Goal: Information Seeking & Learning: Learn about a topic

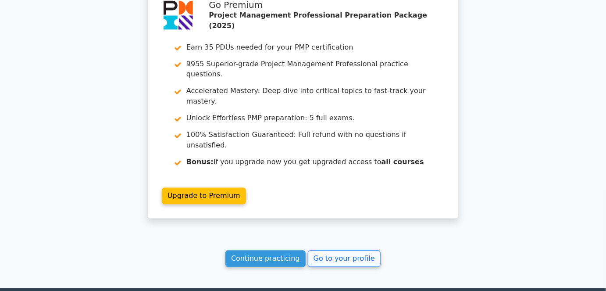
scroll to position [1596, 0]
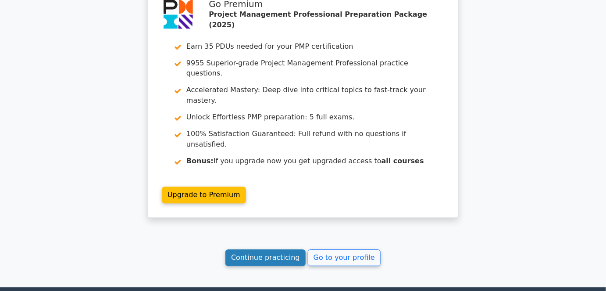
click at [269, 250] on link "Continue practicing" at bounding box center [266, 258] width 80 height 17
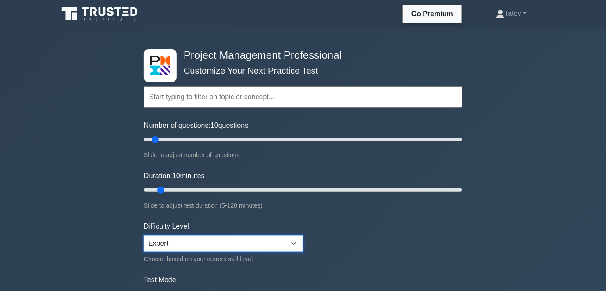
click at [206, 245] on select "Beginner Intermediate Expert" at bounding box center [223, 243] width 159 height 17
click at [399, 255] on form "Topics Scope Management Time Management Cost Management Quality Management Risk…" at bounding box center [303, 195] width 319 height 271
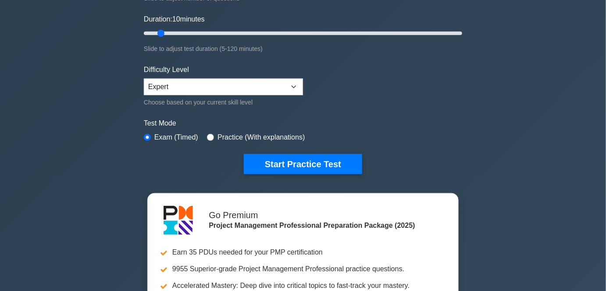
scroll to position [159, 0]
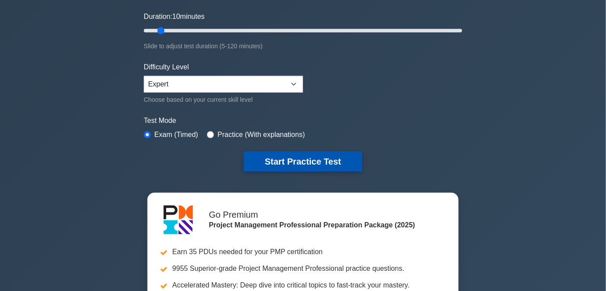
click at [318, 161] on button "Start Practice Test" at bounding box center [303, 161] width 118 height 20
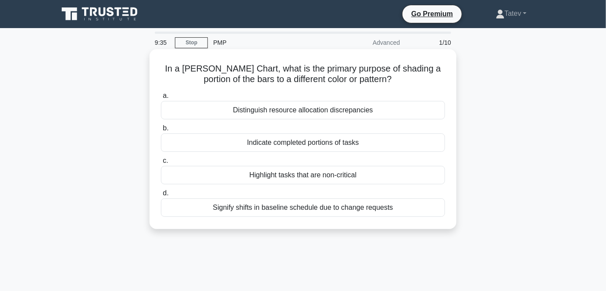
click at [312, 177] on div "Highlight tasks that are non-critical" at bounding box center [303, 175] width 284 height 18
click at [161, 164] on input "c. Highlight tasks that are non-critical" at bounding box center [161, 161] width 0 height 6
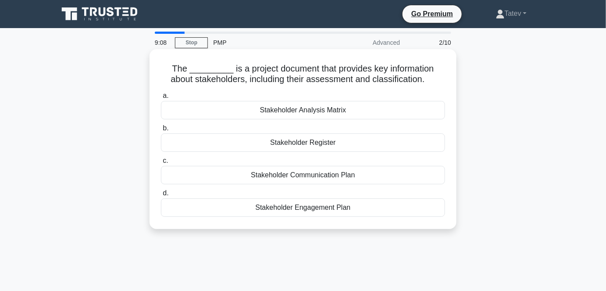
click at [312, 109] on div "Stakeholder Analysis Matrix" at bounding box center [303, 110] width 284 height 18
click at [161, 99] on input "a. Stakeholder Analysis Matrix" at bounding box center [161, 96] width 0 height 6
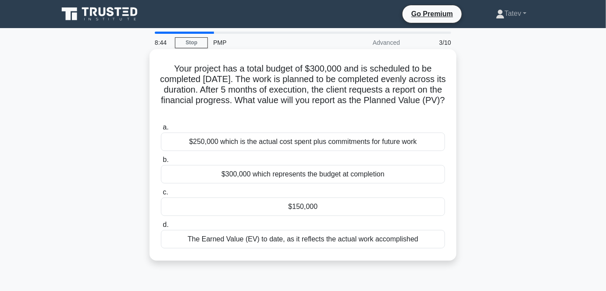
click at [293, 207] on div "$150,000" at bounding box center [303, 206] width 284 height 18
click at [161, 195] on input "c. $150,000" at bounding box center [161, 193] width 0 height 6
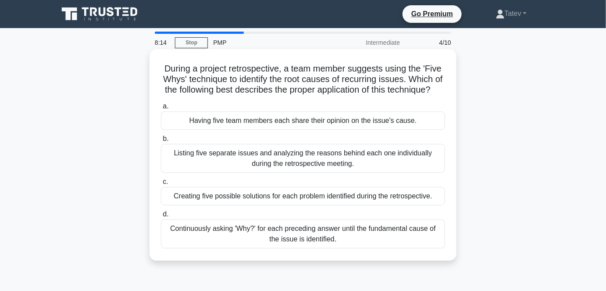
click at [288, 248] on div "Continuously asking 'Why?' for each preceding answer until the fundamental caus…" at bounding box center [303, 233] width 284 height 29
click at [161, 217] on input "d. Continuously asking 'Why?' for each preceding answer until the fundamental c…" at bounding box center [161, 214] width 0 height 6
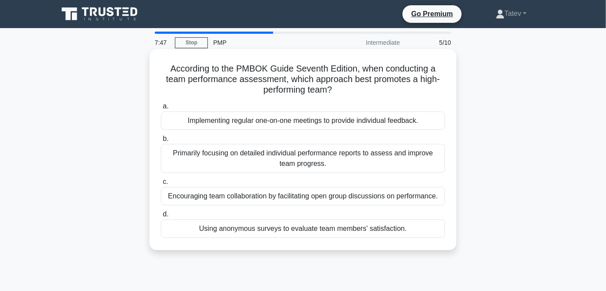
click at [254, 198] on div "Encouraging team collaboration by facilitating open group discussions on perfor…" at bounding box center [303, 196] width 284 height 18
click at [161, 185] on input "c. Encouraging team collaboration by facilitating open group discussions on per…" at bounding box center [161, 182] width 0 height 6
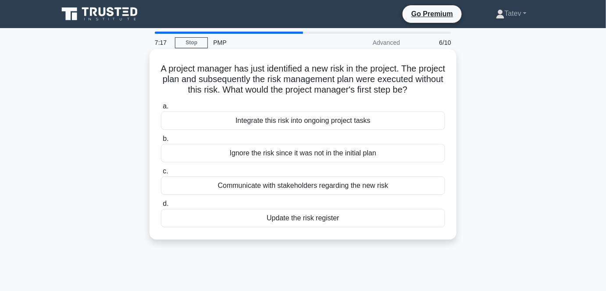
click at [243, 227] on div "Update the risk register" at bounding box center [303, 218] width 284 height 18
click at [161, 207] on input "d. Update the risk register" at bounding box center [161, 204] width 0 height 6
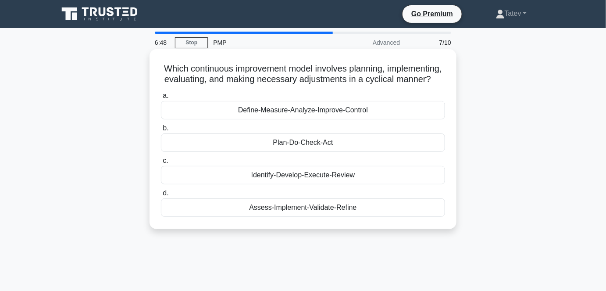
click at [298, 152] on div "Plan-Do-Check-Act" at bounding box center [303, 142] width 284 height 18
click at [161, 131] on input "b. Plan-Do-Check-Act" at bounding box center [161, 128] width 0 height 6
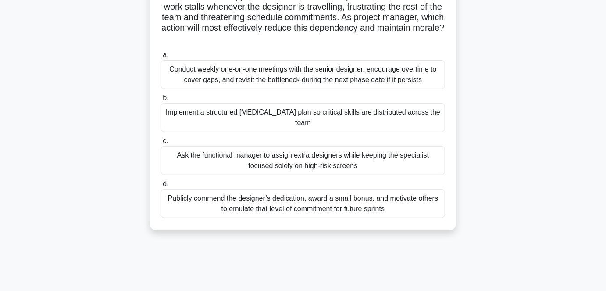
scroll to position [119, 0]
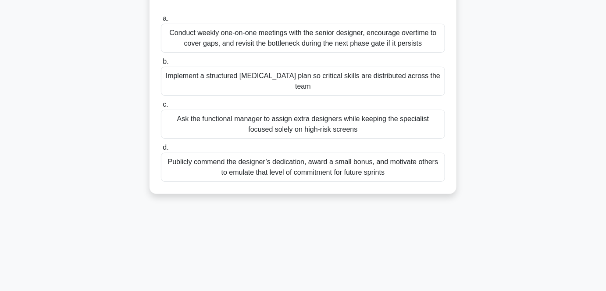
click at [375, 81] on div "Implement a structured [MEDICAL_DATA] plan so critical skills are distributed a…" at bounding box center [303, 81] width 284 height 29
click at [161, 65] on input "b. Implement a structured [MEDICAL_DATA] plan so critical skills are distribute…" at bounding box center [161, 62] width 0 height 6
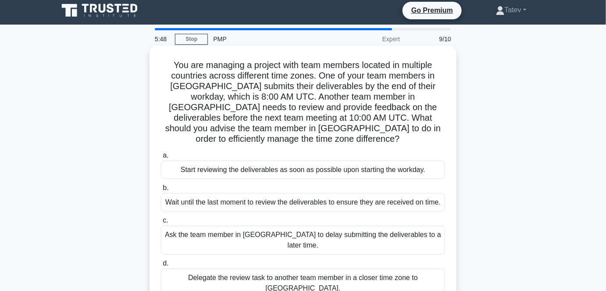
scroll to position [0, 0]
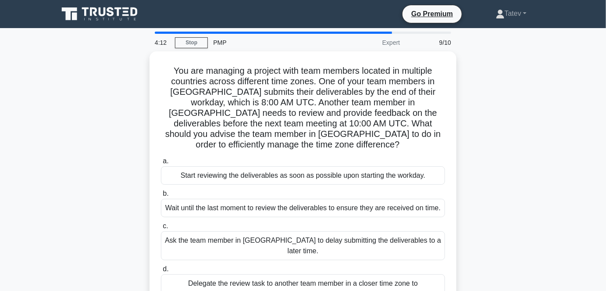
click at [251, 274] on div "Delegate the review task to another team member in a closer time zone to [GEOGR…" at bounding box center [303, 288] width 284 height 29
click at [161, 266] on input "d. Delegate the review task to another team member in a closer time zone to [GE…" at bounding box center [161, 269] width 0 height 6
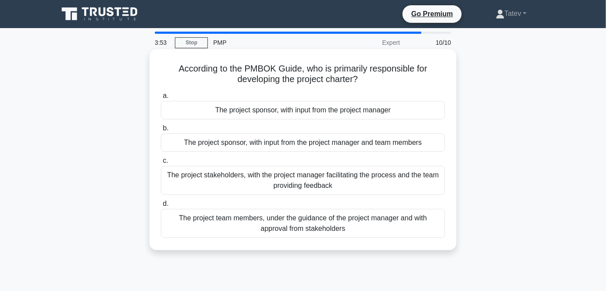
click at [277, 112] on div "The project sponsor, with input from the project manager" at bounding box center [303, 110] width 284 height 18
click at [161, 99] on input "a. The project sponsor, with input from the project manager" at bounding box center [161, 96] width 0 height 6
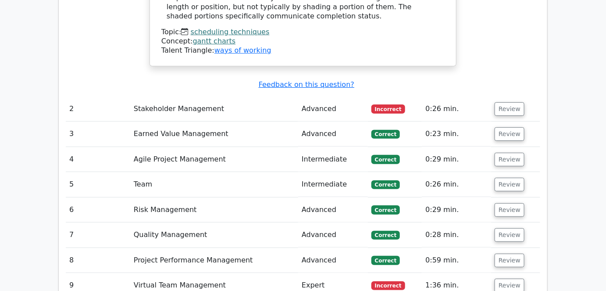
scroll to position [1157, 0]
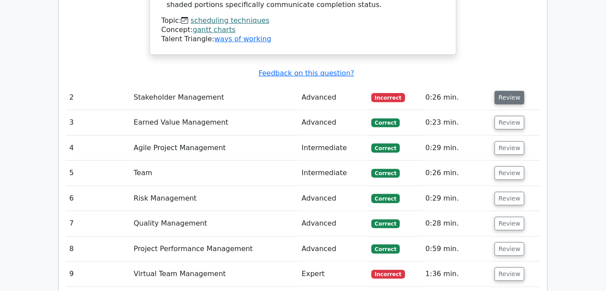
click at [513, 91] on button "Review" at bounding box center [510, 98] width 30 height 14
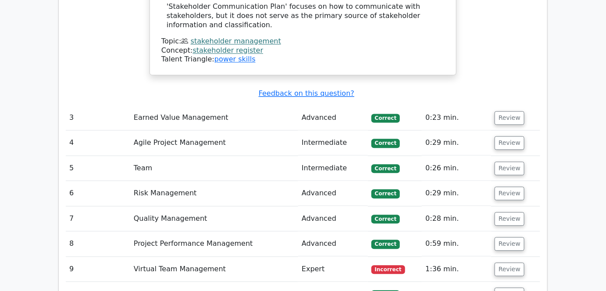
scroll to position [1675, 0]
click at [510, 262] on button "Review" at bounding box center [510, 269] width 30 height 14
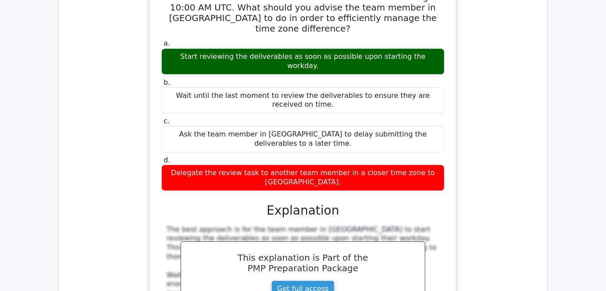
scroll to position [2486, 0]
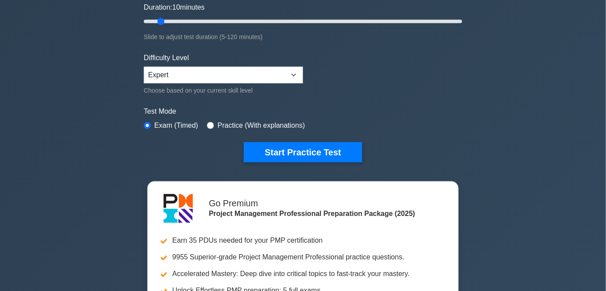
scroll to position [199, 0]
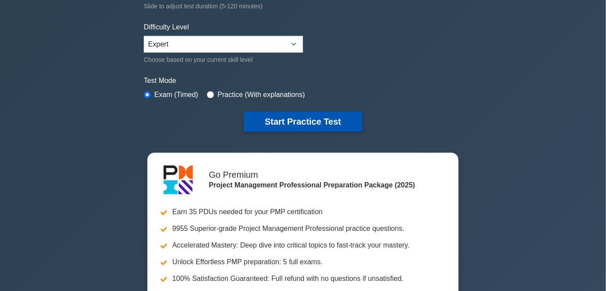
click at [303, 122] on button "Start Practice Test" at bounding box center [303, 121] width 118 height 20
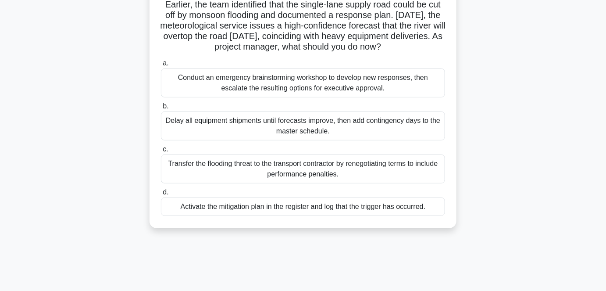
scroll to position [79, 0]
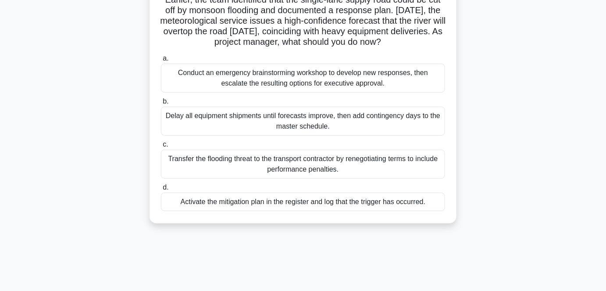
click at [308, 205] on div "Activate the mitigation plan in the register and log that the trigger has occur…" at bounding box center [303, 202] width 284 height 18
click at [161, 190] on input "d. Activate the mitigation plan in the register and log that the trigger has oc…" at bounding box center [161, 188] width 0 height 6
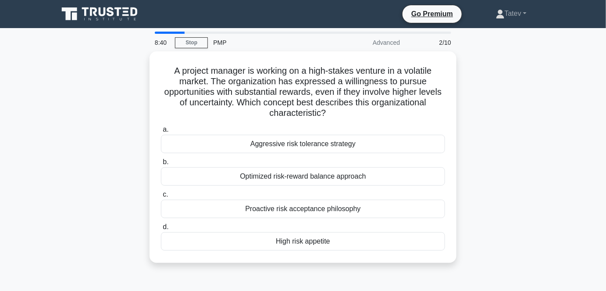
scroll to position [0, 0]
